Goal: Task Accomplishment & Management: Complete application form

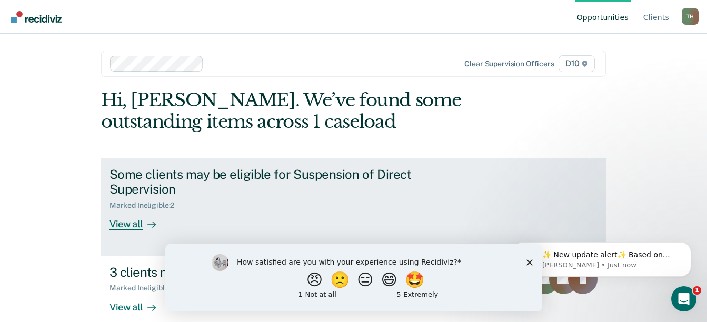
scroll to position [2, 0]
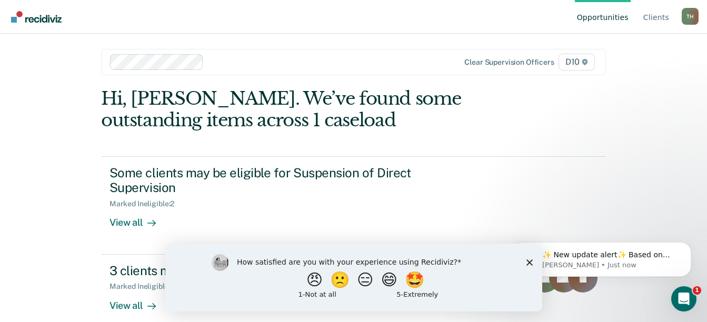
click at [528, 259] on icon "Close survey" at bounding box center [529, 262] width 6 height 6
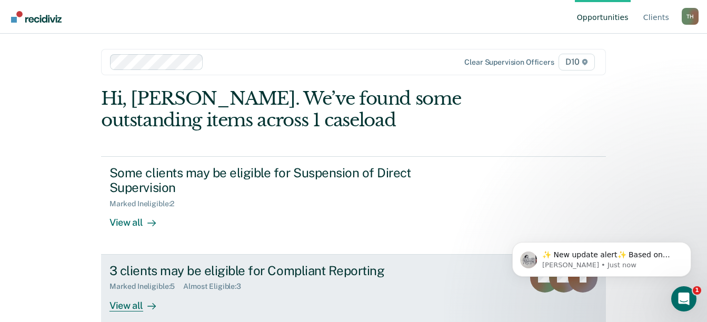
click at [129, 291] on div "View all" at bounding box center [138, 301] width 59 height 21
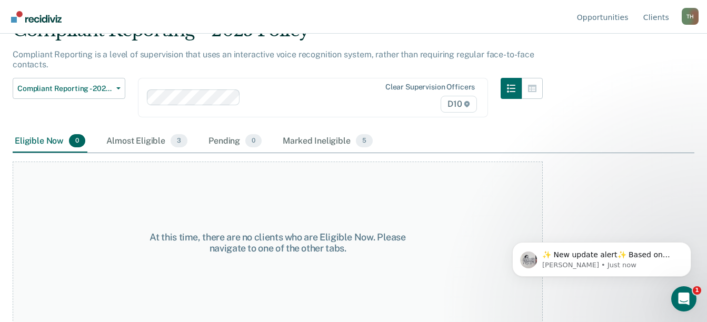
scroll to position [55, 0]
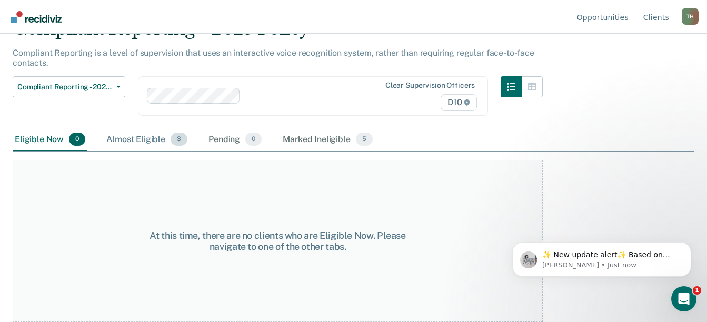
click at [137, 138] on div "Almost Eligible 3" at bounding box center [146, 139] width 85 height 23
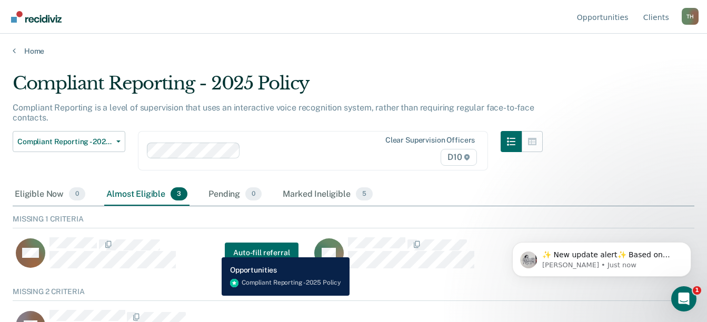
scroll to position [29, 0]
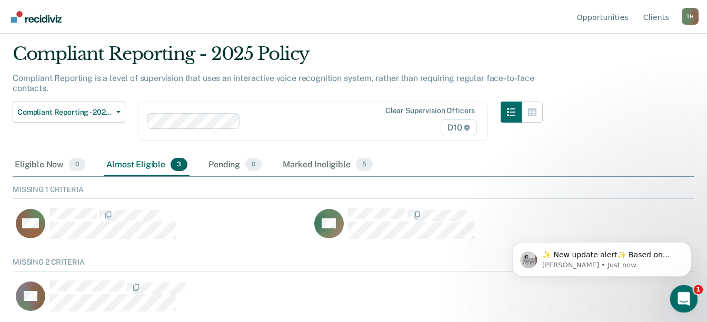
click at [685, 299] on icon "Open Intercom Messenger" at bounding box center [682, 297] width 17 height 17
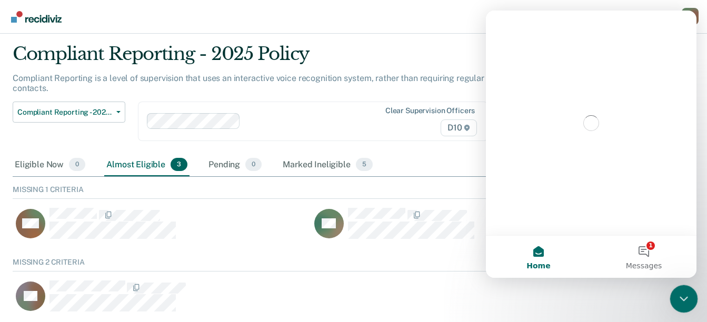
scroll to position [0, 0]
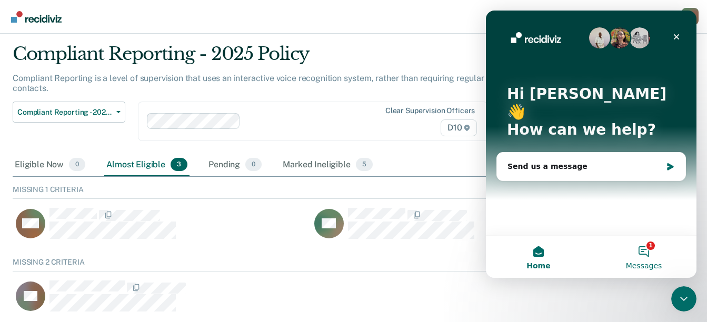
click at [649, 253] on button "1 Messages" at bounding box center [643, 257] width 105 height 42
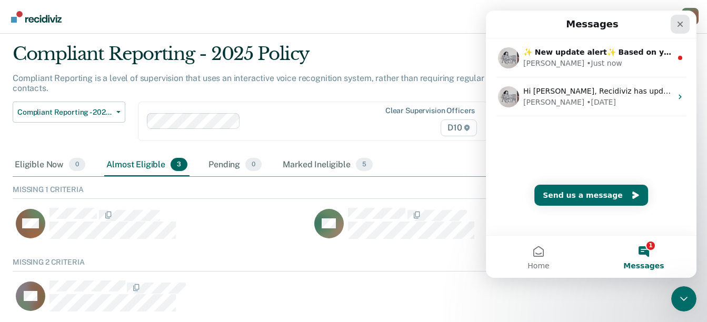
click at [677, 21] on icon "Close" at bounding box center [680, 24] width 8 height 8
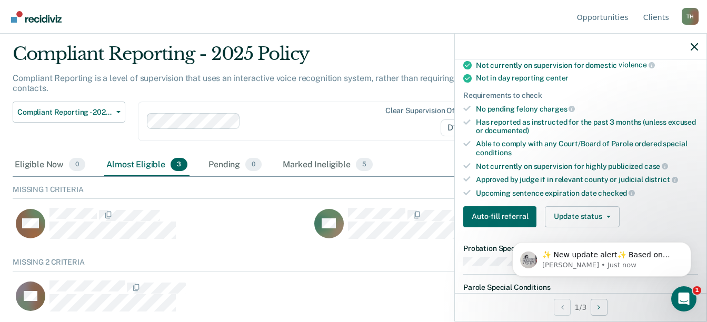
scroll to position [210, 0]
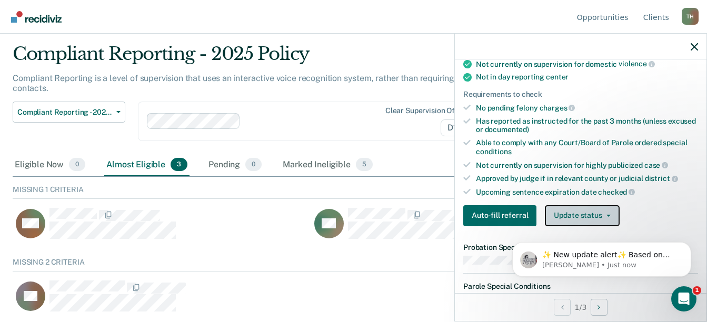
click at [613, 218] on button "Update status" at bounding box center [582, 215] width 74 height 21
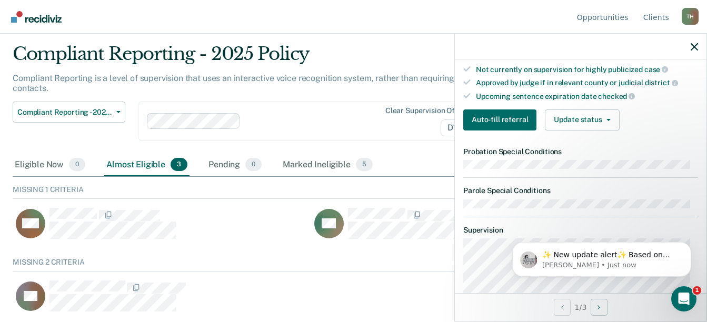
scroll to position [293, 0]
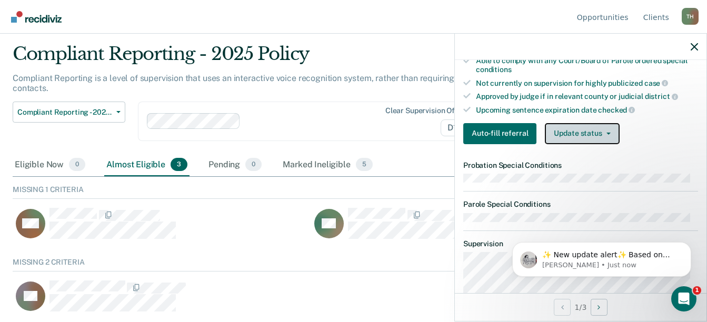
click at [602, 130] on button "Update status" at bounding box center [582, 133] width 74 height 21
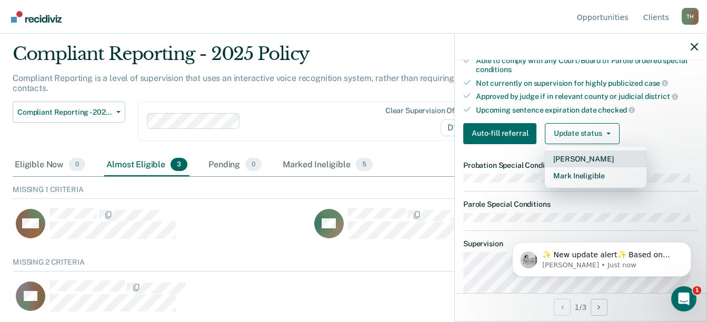
click at [597, 159] on button "[PERSON_NAME]" at bounding box center [596, 158] width 102 height 17
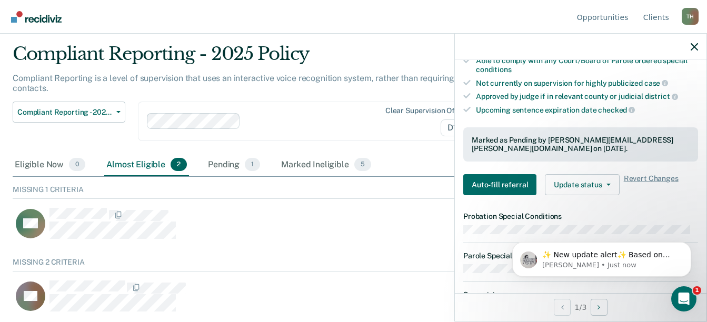
click at [337, 3] on nav "Opportunities Client s [PERSON_NAME] T H Profile How it works Log Out" at bounding box center [353, 16] width 690 height 33
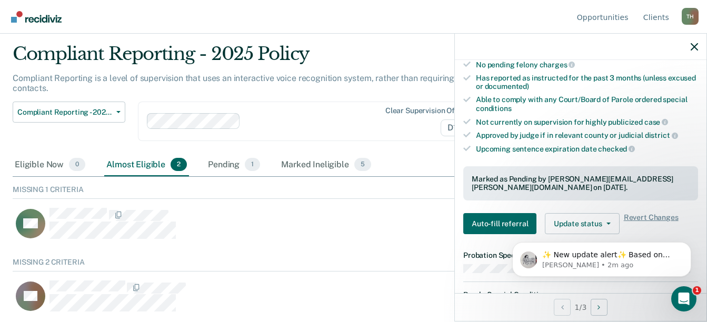
scroll to position [0, 0]
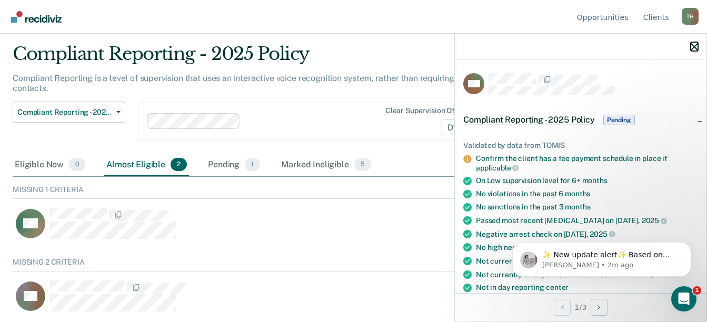
click at [694, 47] on icon "button" at bounding box center [693, 46] width 7 height 7
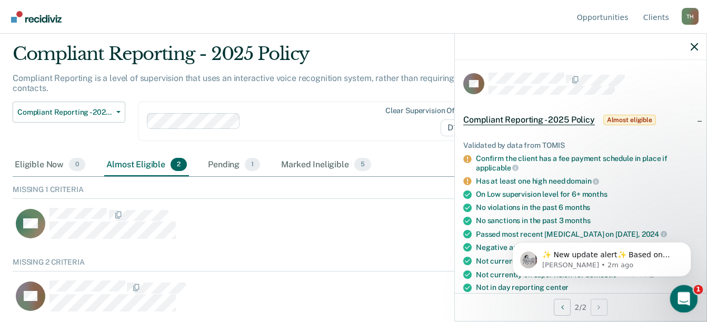
click at [686, 302] on icon "Open Intercom Messenger" at bounding box center [682, 297] width 17 height 17
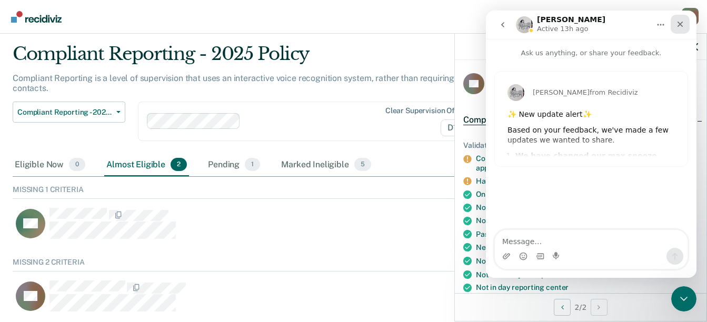
click at [679, 23] on icon "Close" at bounding box center [680, 25] width 6 height 6
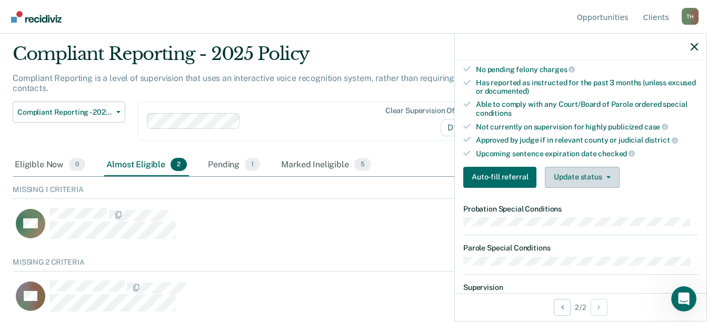
scroll to position [263, 0]
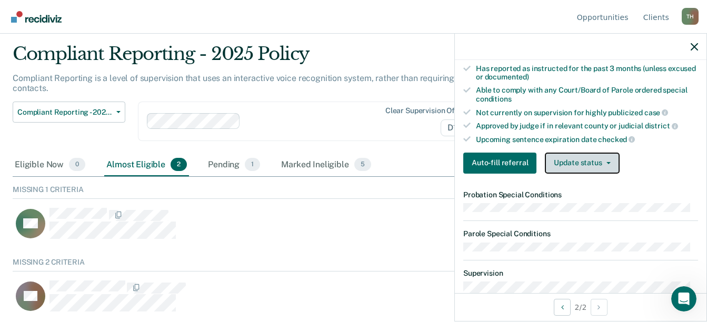
click at [606, 162] on icon "button" at bounding box center [608, 163] width 4 height 2
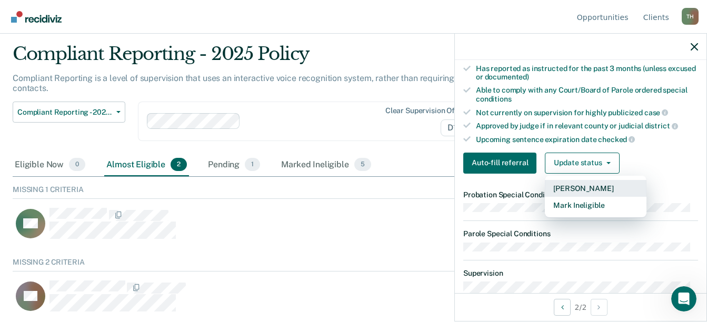
click at [572, 189] on button "[PERSON_NAME]" at bounding box center [596, 188] width 102 height 17
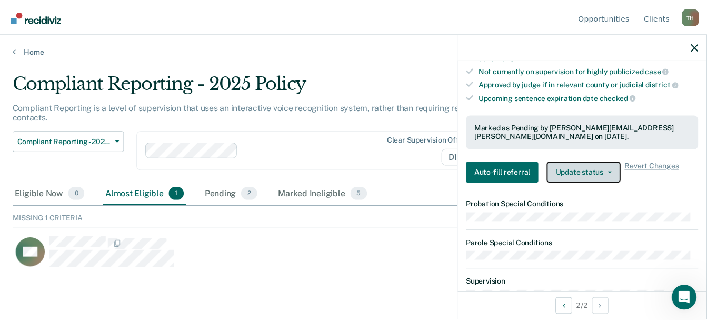
scroll to position [316, 0]
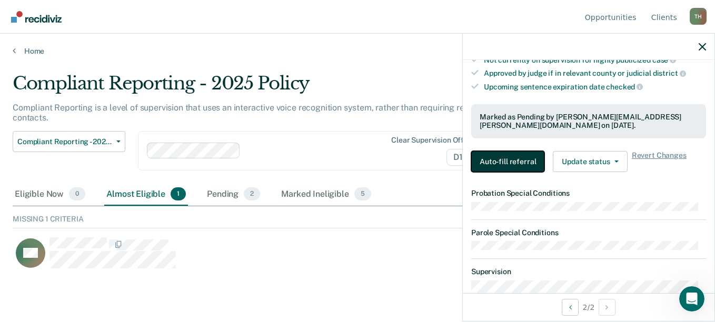
click at [509, 161] on button "Auto-fill referral" at bounding box center [507, 161] width 73 height 21
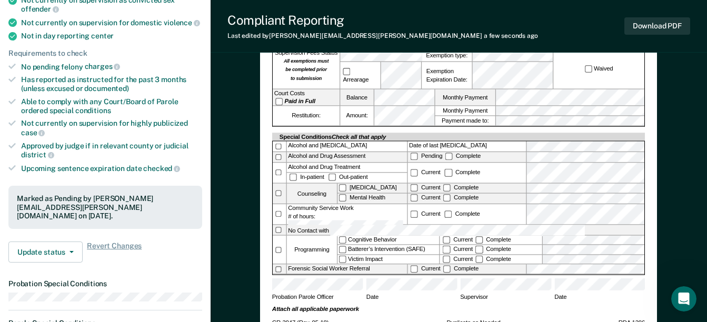
scroll to position [263, 0]
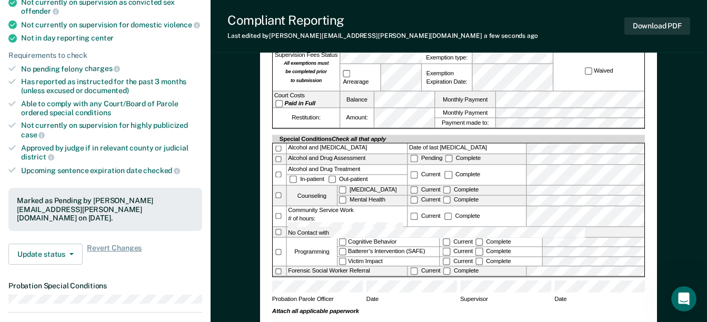
click at [426, 304] on div "[US_STATE] DEPARTMENT OF CORRECTION COMMUNITY SUPERVISION Telephone Reporting R…" at bounding box center [458, 82] width 373 height 493
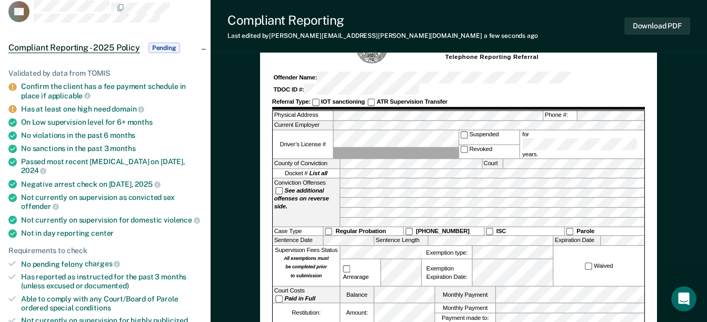
scroll to position [105, 0]
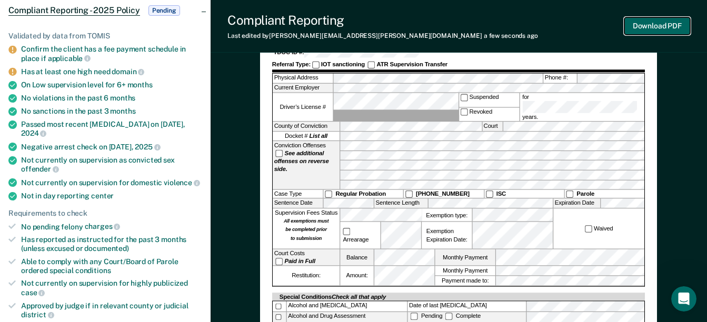
click at [637, 25] on button "Download PDF" at bounding box center [657, 25] width 66 height 17
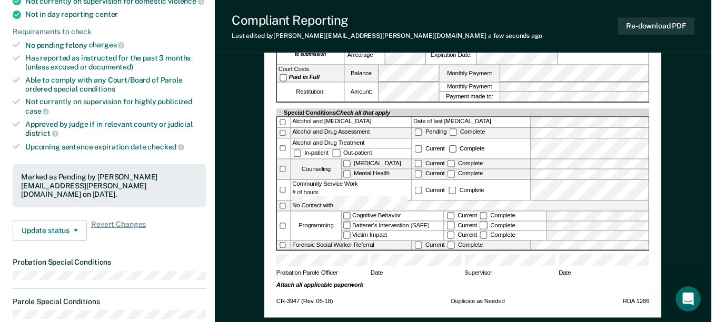
scroll to position [0, 0]
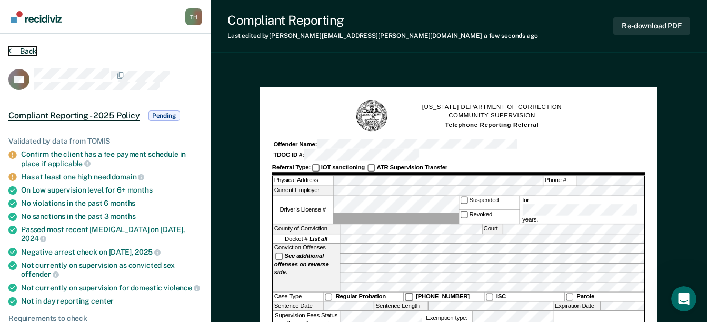
click at [27, 47] on button "Back" at bounding box center [22, 50] width 28 height 9
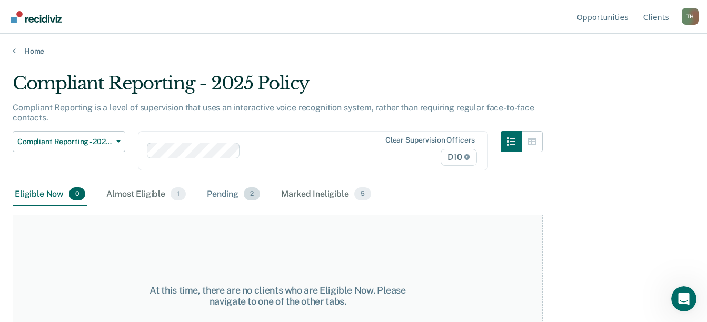
click at [230, 199] on div "Pending 2" at bounding box center [233, 194] width 57 height 23
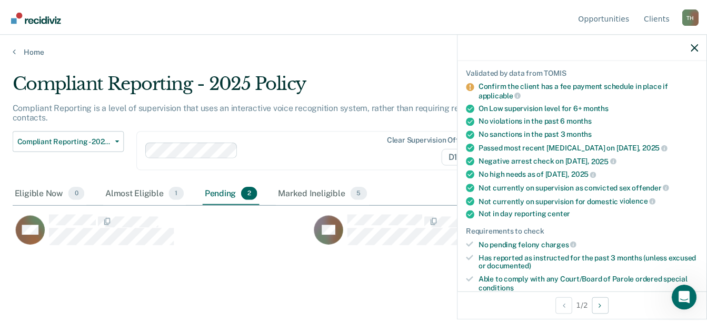
scroll to position [210, 0]
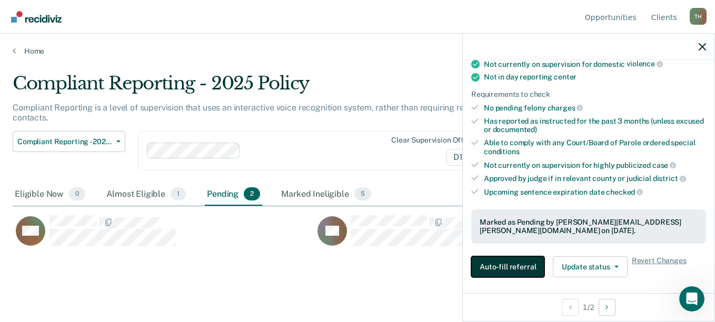
click at [518, 266] on button "Auto-fill referral" at bounding box center [507, 266] width 73 height 21
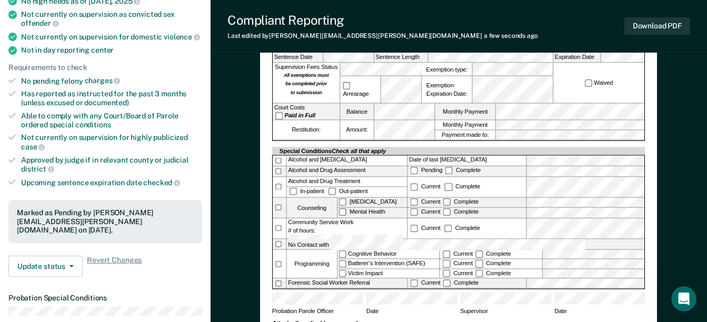
scroll to position [263, 0]
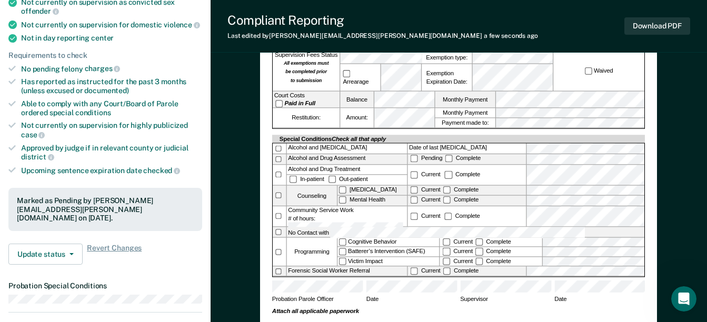
click at [279, 154] on label at bounding box center [279, 159] width 13 height 10
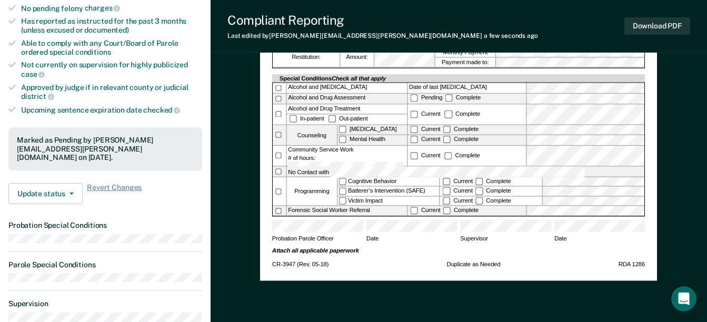
scroll to position [421, 0]
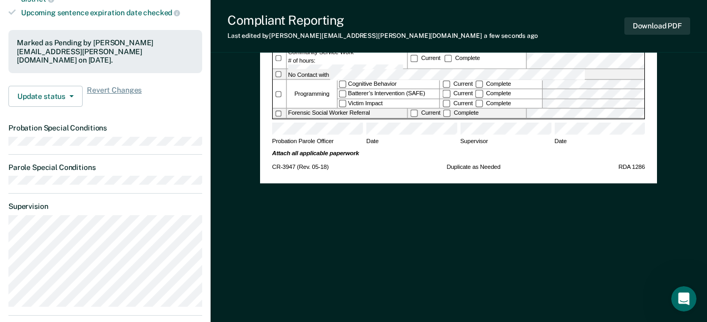
click at [457, 208] on div "[US_STATE] DEPARTMENT OF CORRECTION COMMUNITY SUPERVISION Telephone Reporting R…" at bounding box center [458, 109] width 397 height 897
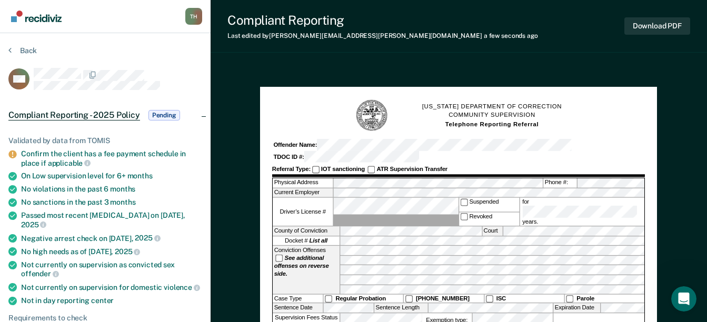
scroll to position [0, 0]
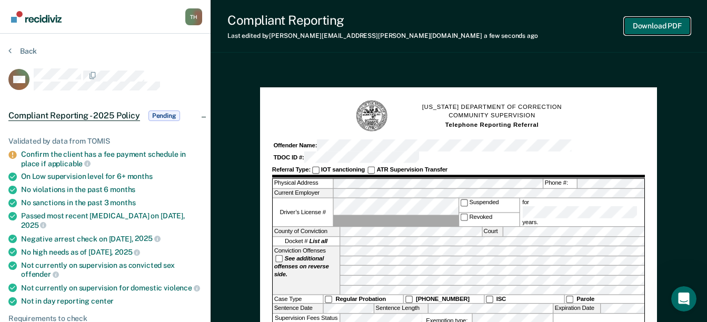
click at [647, 28] on button "Download PDF" at bounding box center [657, 25] width 66 height 17
